Goal: Information Seeking & Learning: Understand process/instructions

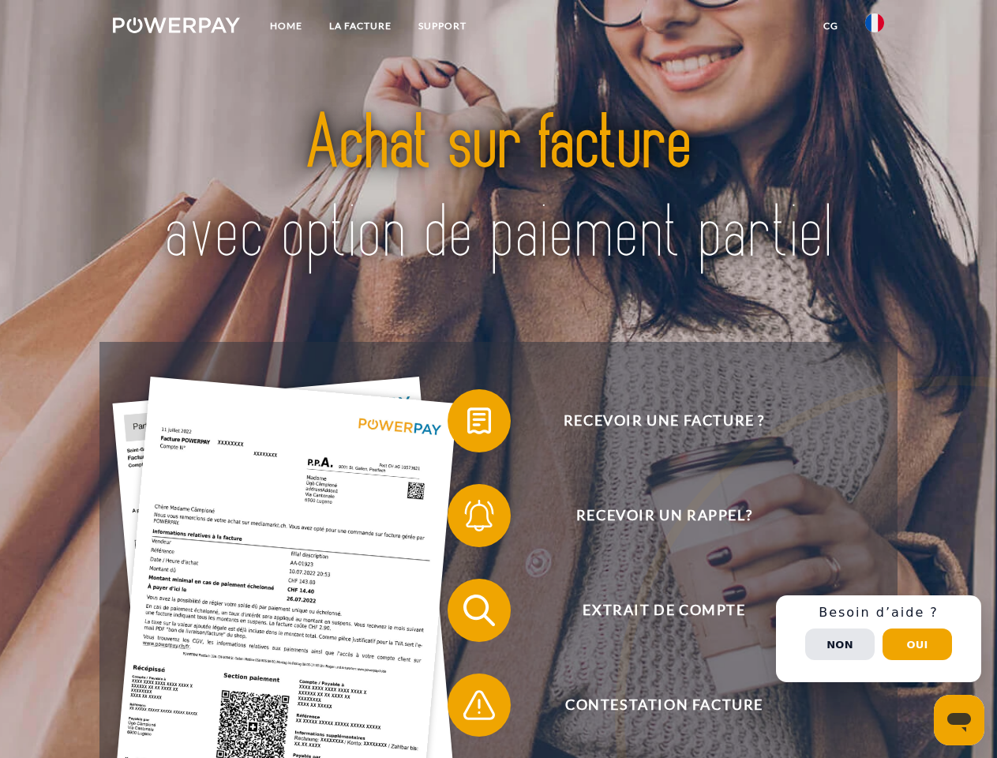
click at [176, 28] on img at bounding box center [176, 25] width 127 height 16
click at [874, 28] on img at bounding box center [874, 22] width 19 height 19
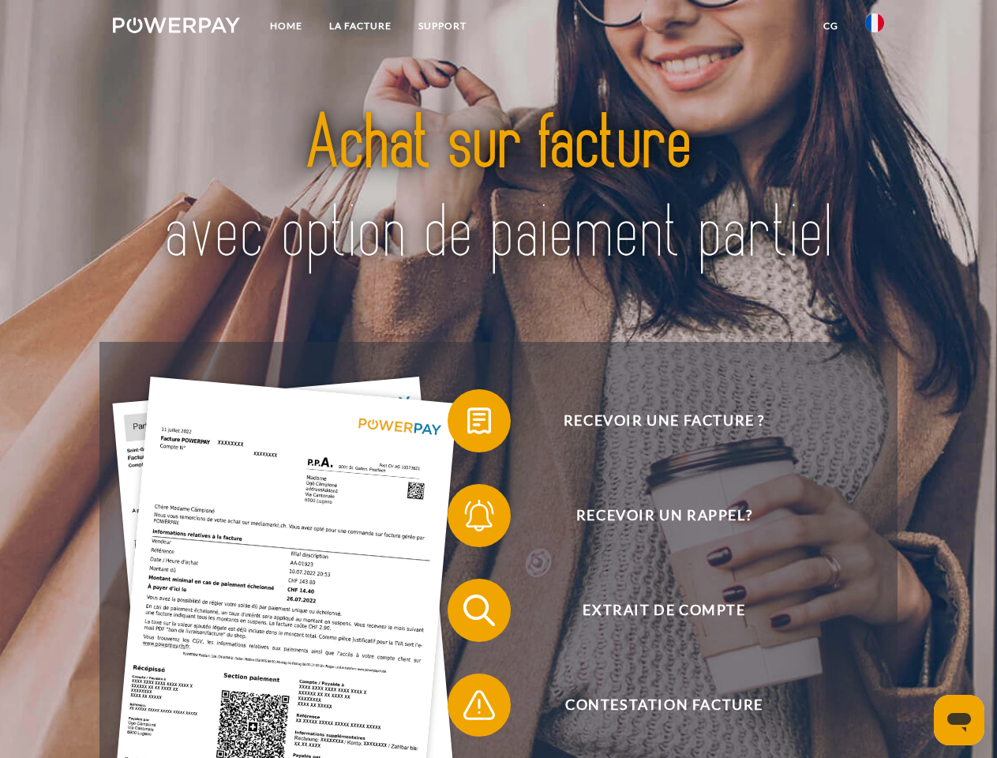
click at [830, 26] on link "CG" at bounding box center [831, 26] width 42 height 28
click at [467, 424] on span at bounding box center [455, 420] width 79 height 79
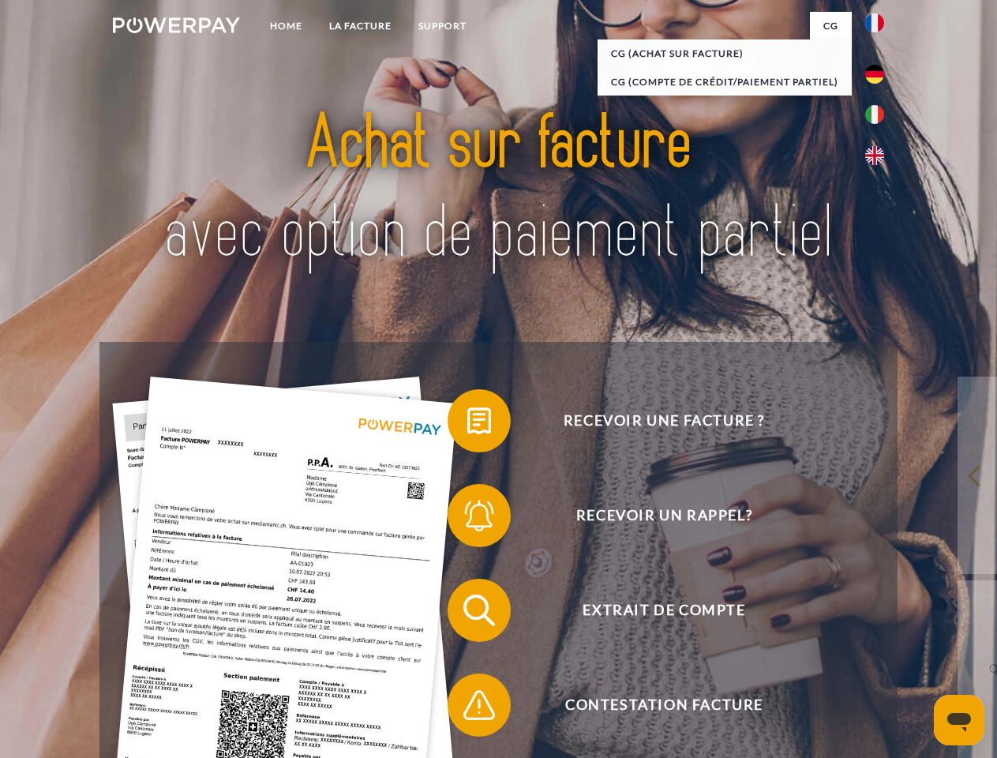
click at [467, 519] on span at bounding box center [455, 515] width 79 height 79
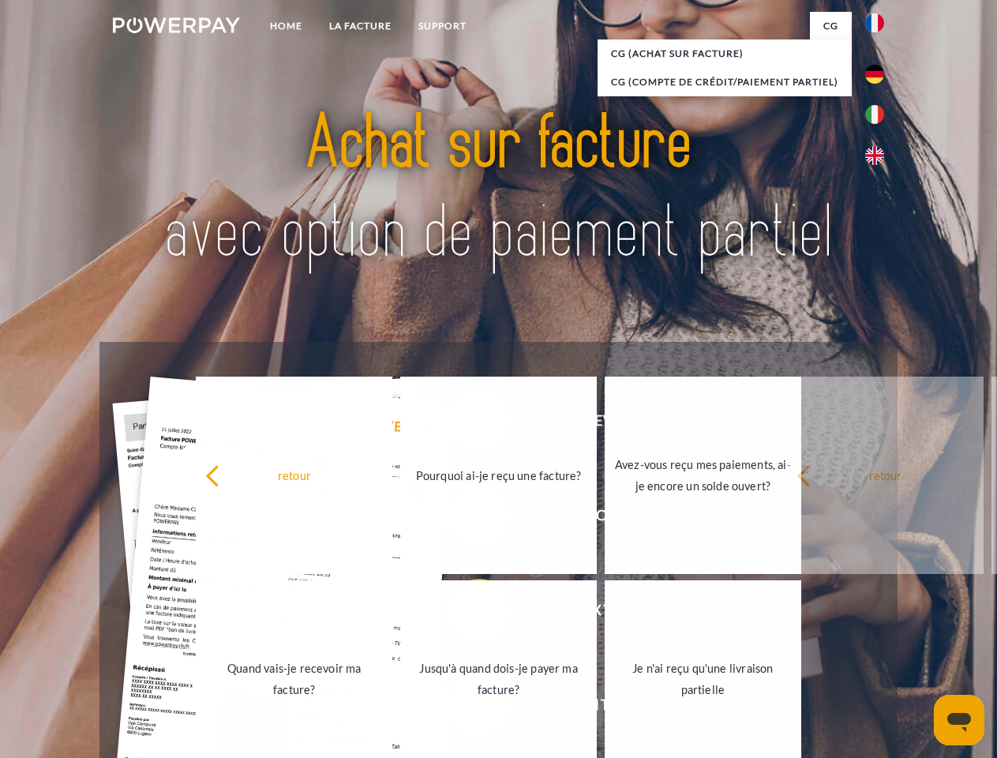
click at [467, 613] on link "Jusqu'à quand dois-je payer ma facture?" at bounding box center [498, 678] width 197 height 197
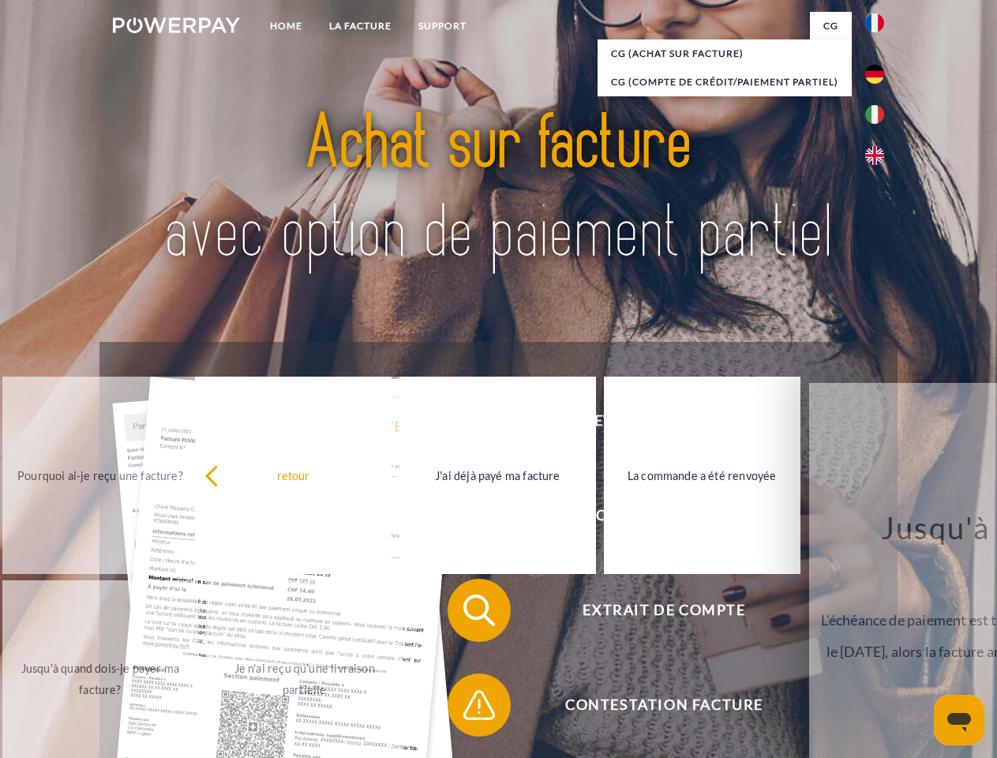
click at [467, 708] on span at bounding box center [455, 704] width 79 height 79
click at [878, 638] on div "Recevoir une facture ? Recevoir un rappel? Extrait de compte retour" at bounding box center [497, 657] width 797 height 631
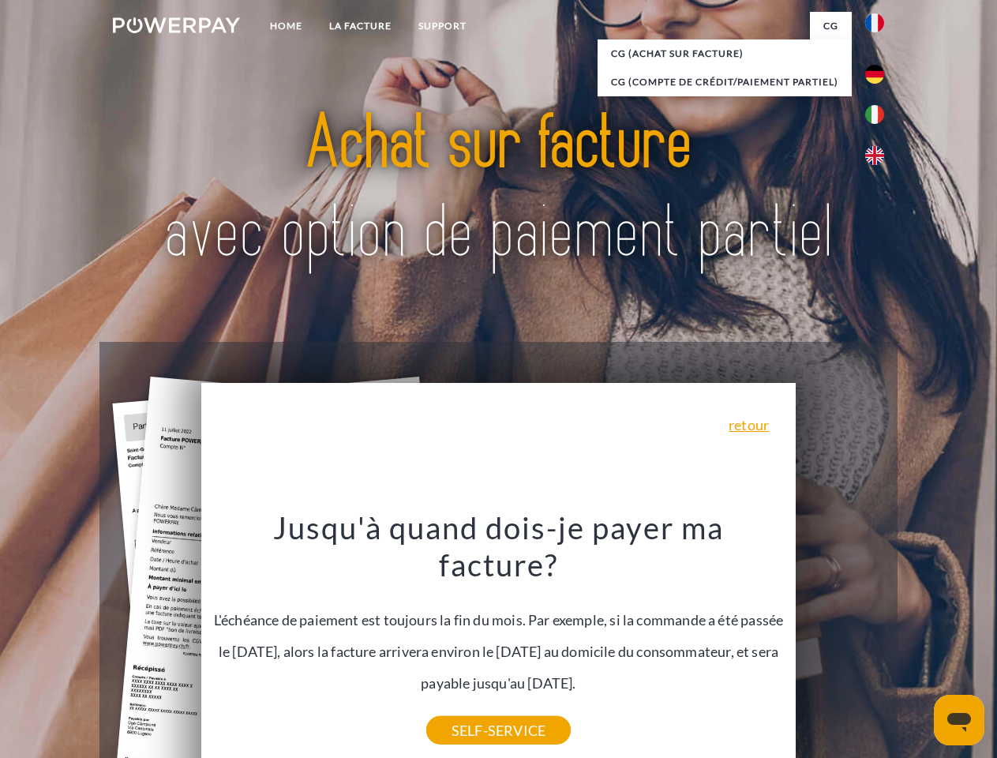
click at [840, 642] on span "Extrait de compte" at bounding box center [663, 610] width 387 height 63
click at [917, 644] on header "Home LA FACTURE Support" at bounding box center [498, 545] width 997 height 1090
